Goal: Find specific page/section: Find specific page/section

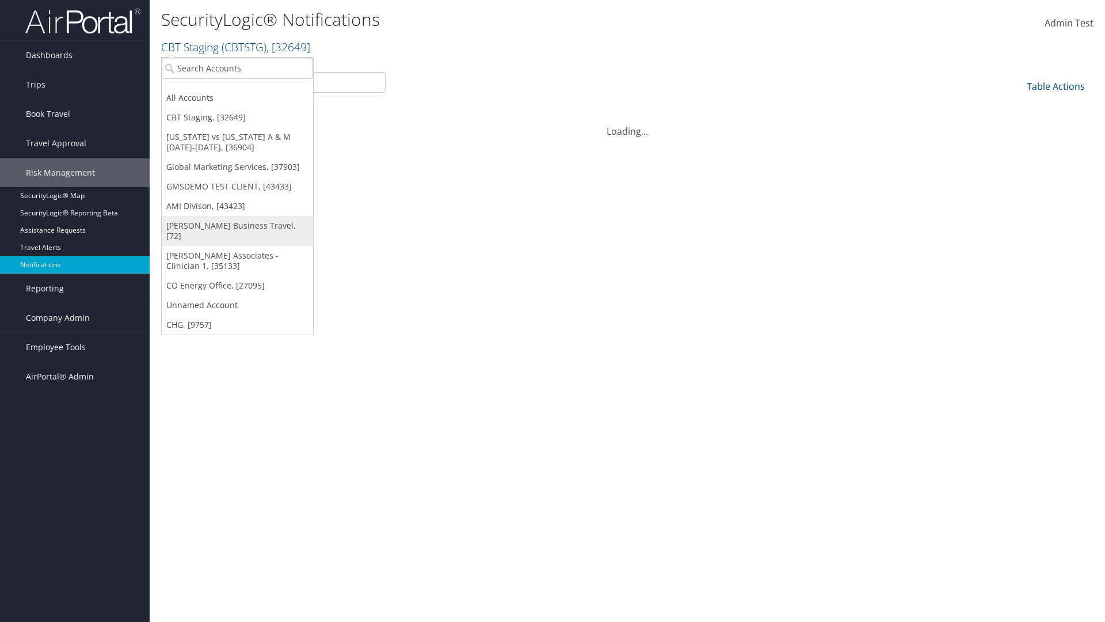
click at [237, 226] on link "[PERSON_NAME] Business Travel, [72]" at bounding box center [237, 231] width 151 height 30
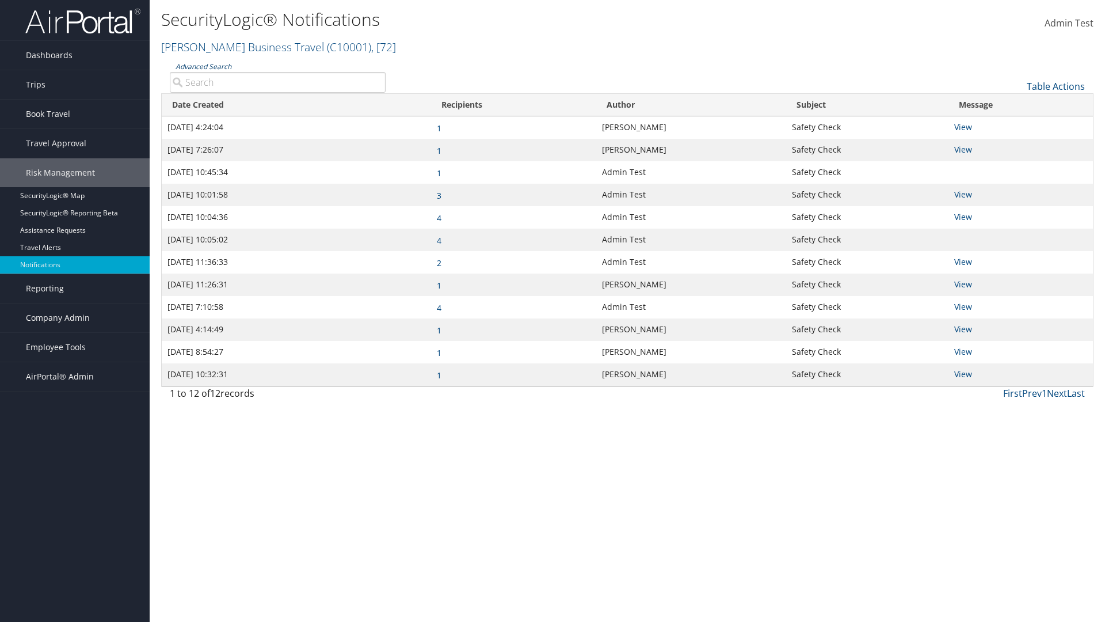
click at [203, 66] on link "Advanced Search" at bounding box center [204, 67] width 56 height 10
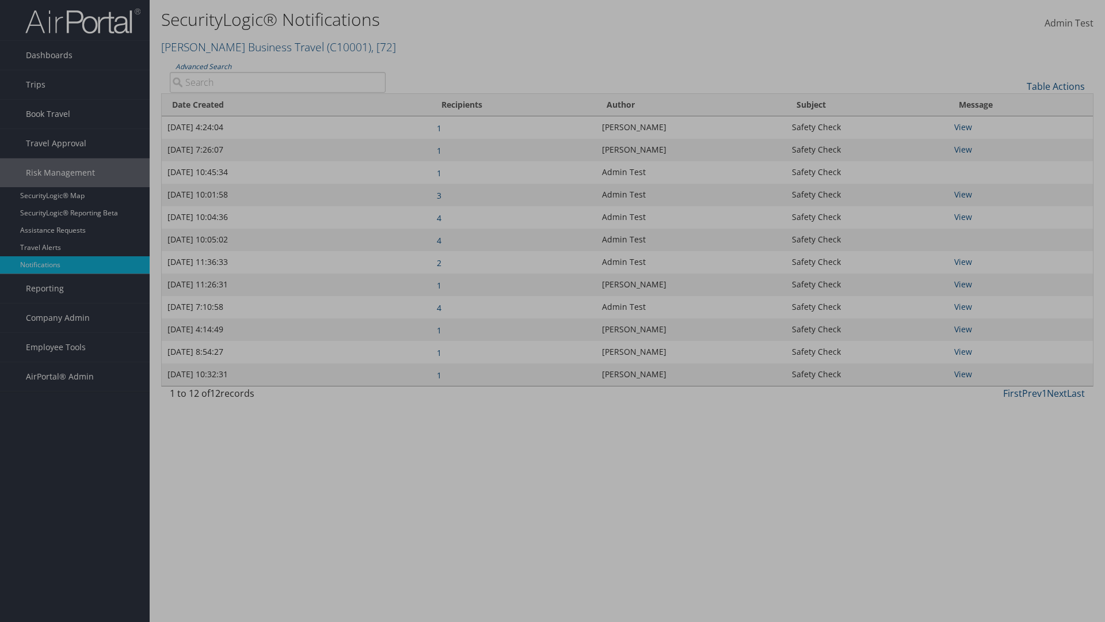
click at [0, 0] on div "×" at bounding box center [0, 0] width 0 height 0
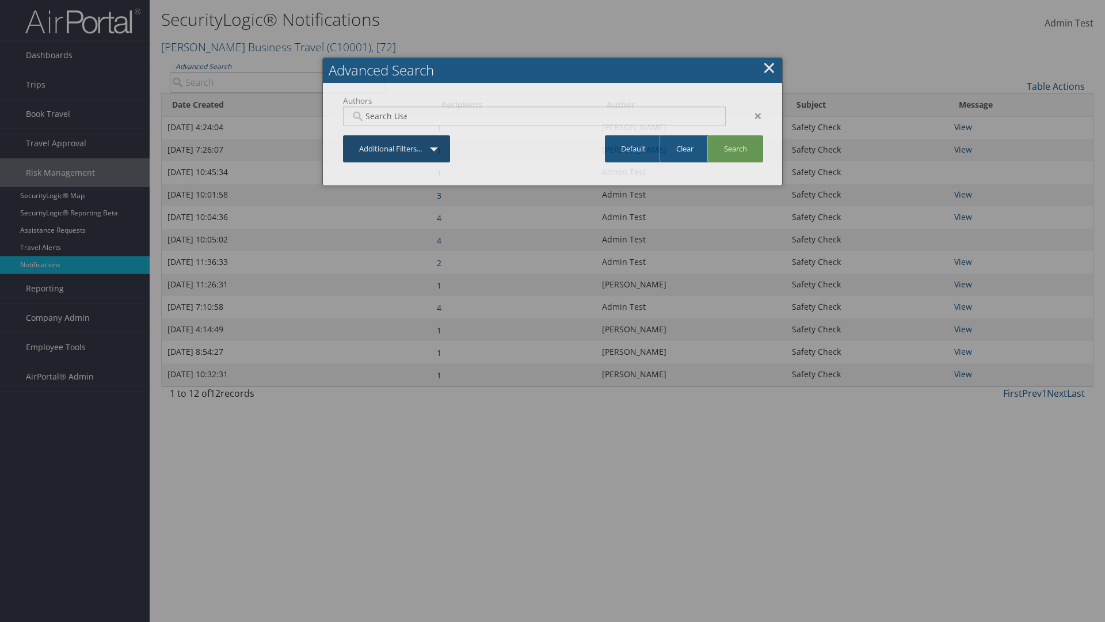
click at [752, 115] on div "×" at bounding box center [752, 116] width 36 height 14
click at [397, 135] on link "Additional Filters..." at bounding box center [396, 148] width 107 height 27
click at [0, 0] on link "Author" at bounding box center [0, 0] width 0 height 0
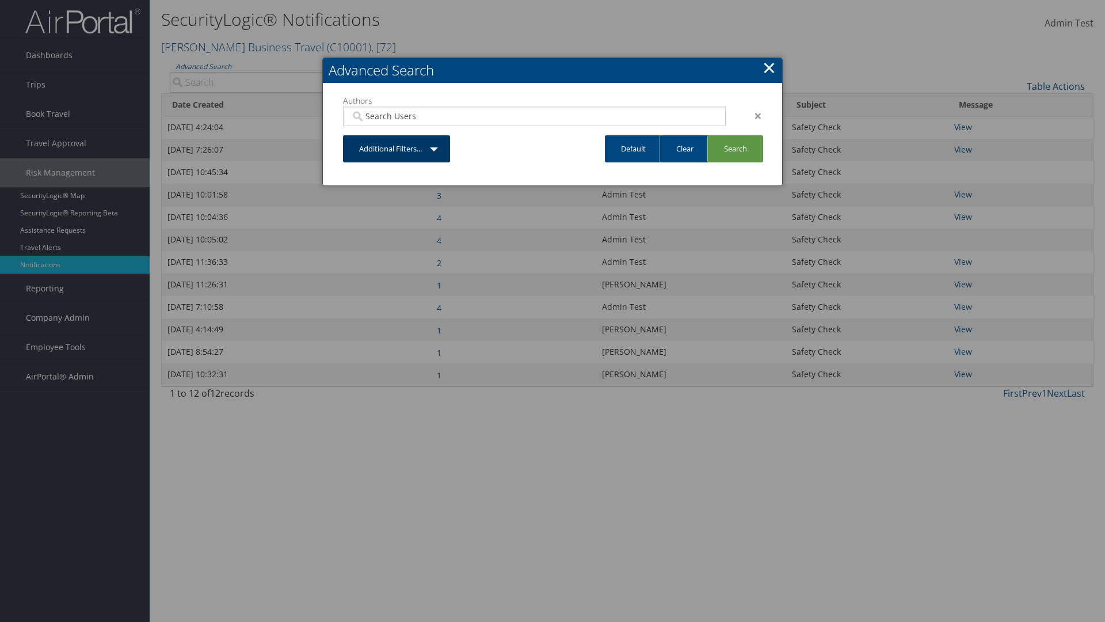
click at [397, 149] on link "Additional Filters..." at bounding box center [396, 148] width 107 height 27
click at [0, 0] on link "Date Created" at bounding box center [0, 0] width 0 height 0
